Goal: Information Seeking & Learning: Check status

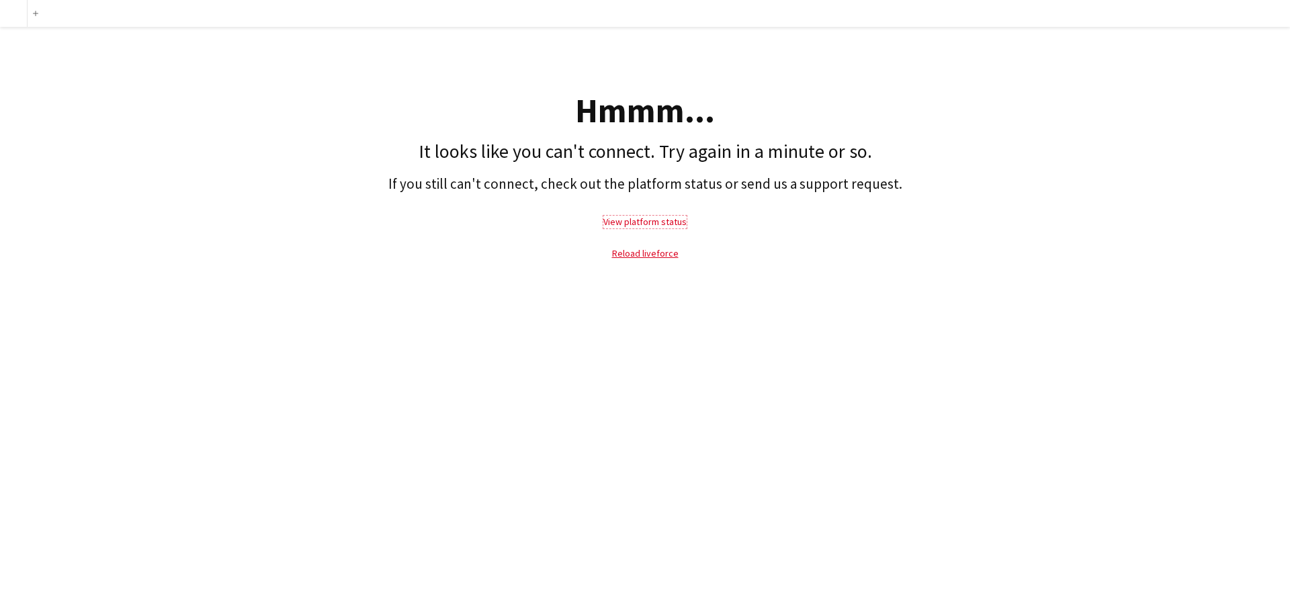
click at [665, 222] on link "View platform status" at bounding box center [645, 222] width 83 height 12
